Goal: Task Accomplishment & Management: Use online tool/utility

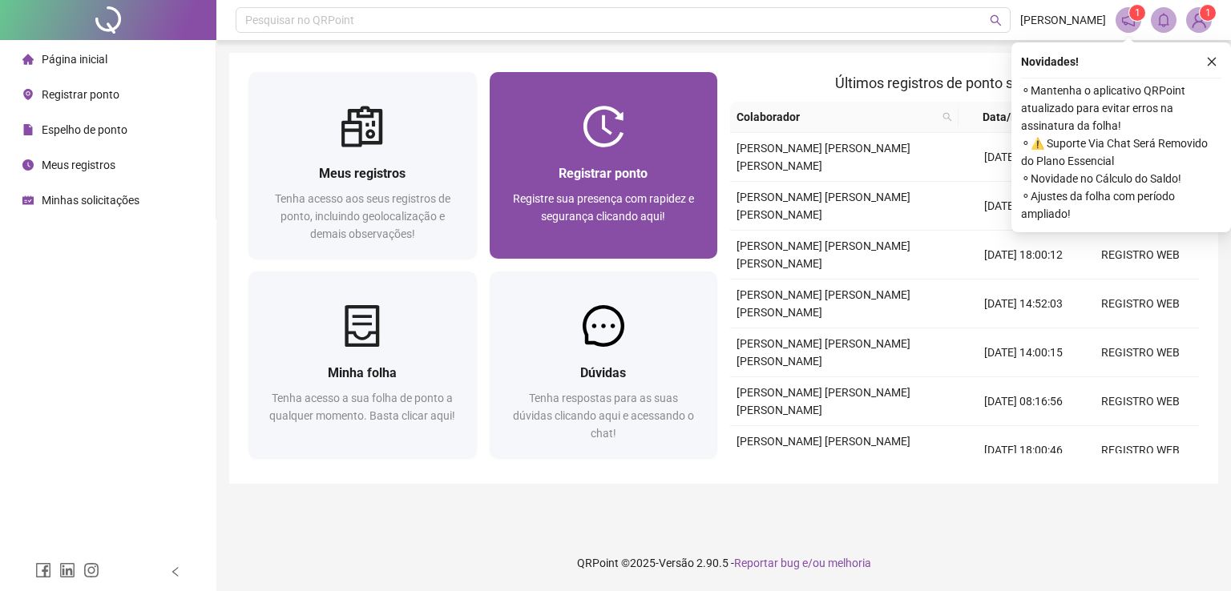
click at [663, 158] on div "Registrar ponto Registre sua presença com rapidez e segurança clicando aqui!" at bounding box center [604, 202] width 228 height 111
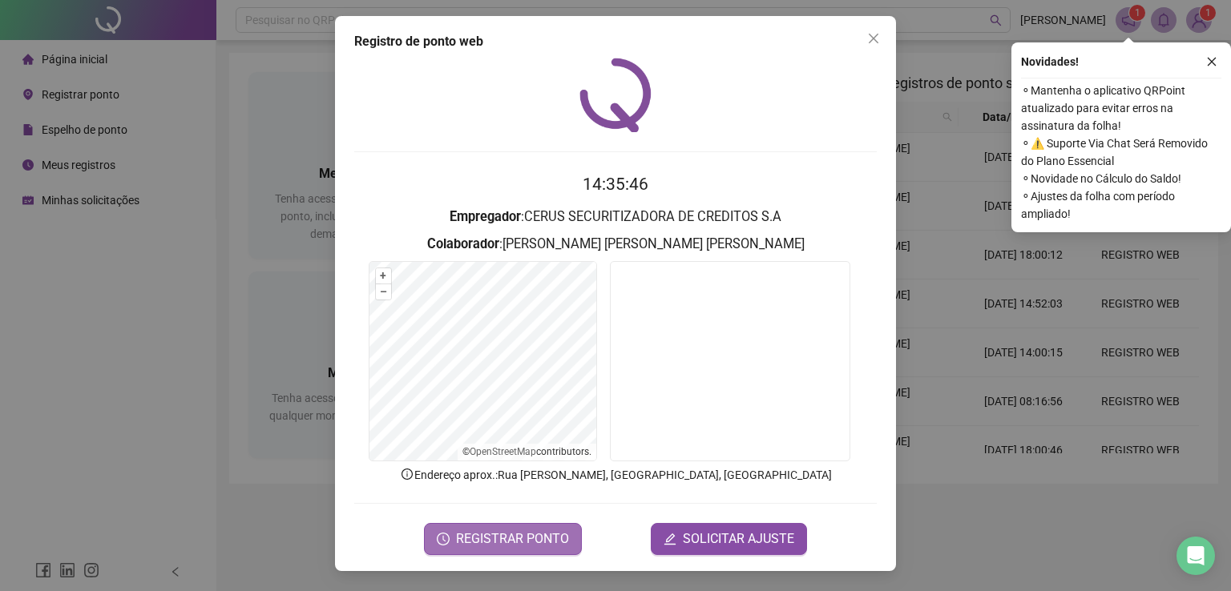
click at [556, 530] on span "REGISTRAR PONTO" at bounding box center [512, 539] width 113 height 19
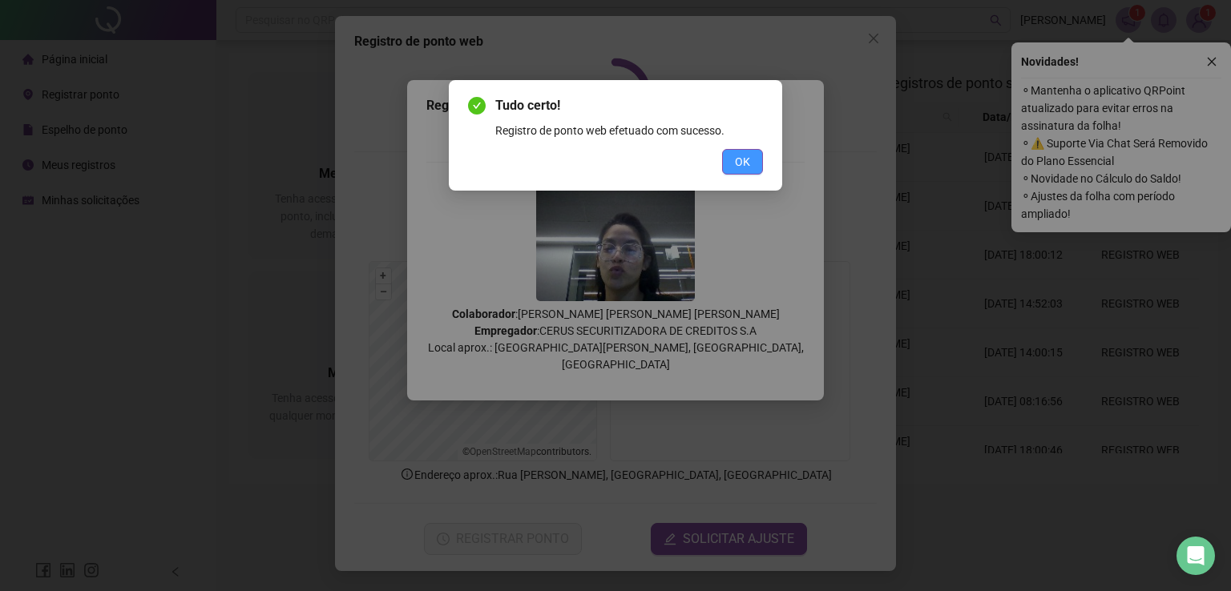
click at [755, 159] on button "OK" at bounding box center [742, 162] width 41 height 26
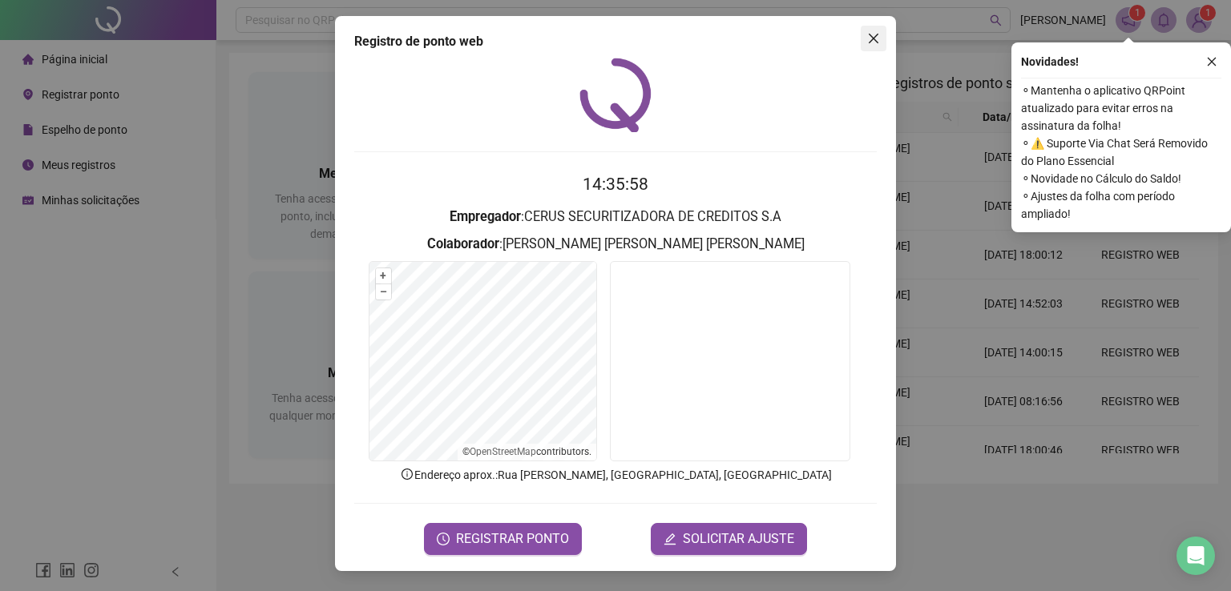
click at [865, 44] on span "Close" at bounding box center [873, 38] width 26 height 13
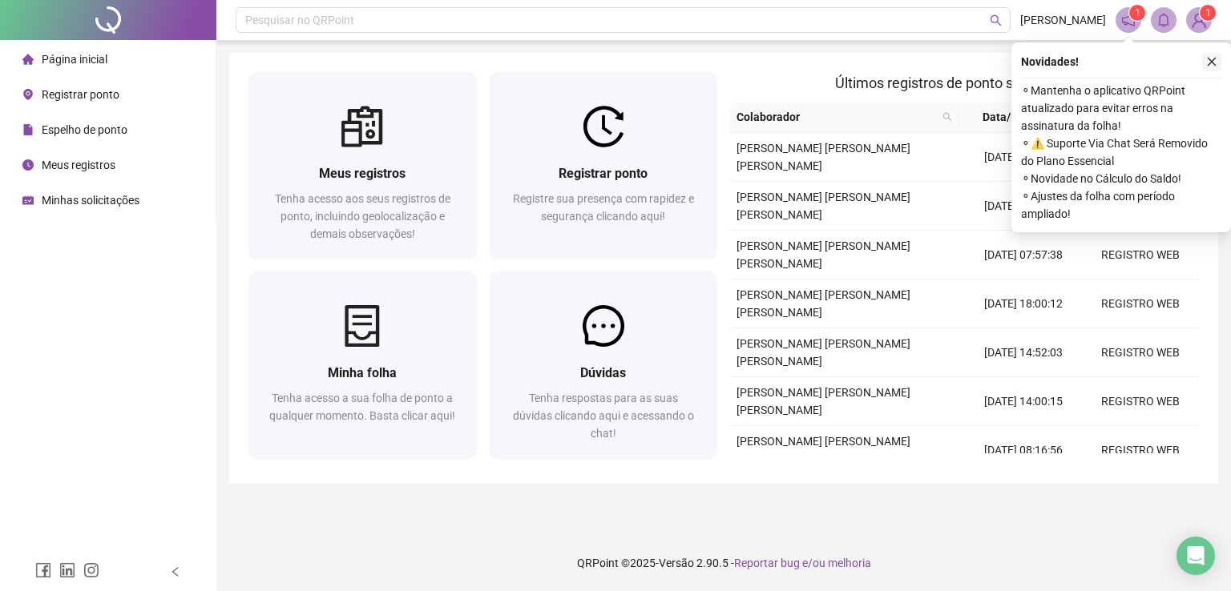
click at [1219, 54] on button "button" at bounding box center [1211, 61] width 19 height 19
